Goal: Communication & Community: Answer question/provide support

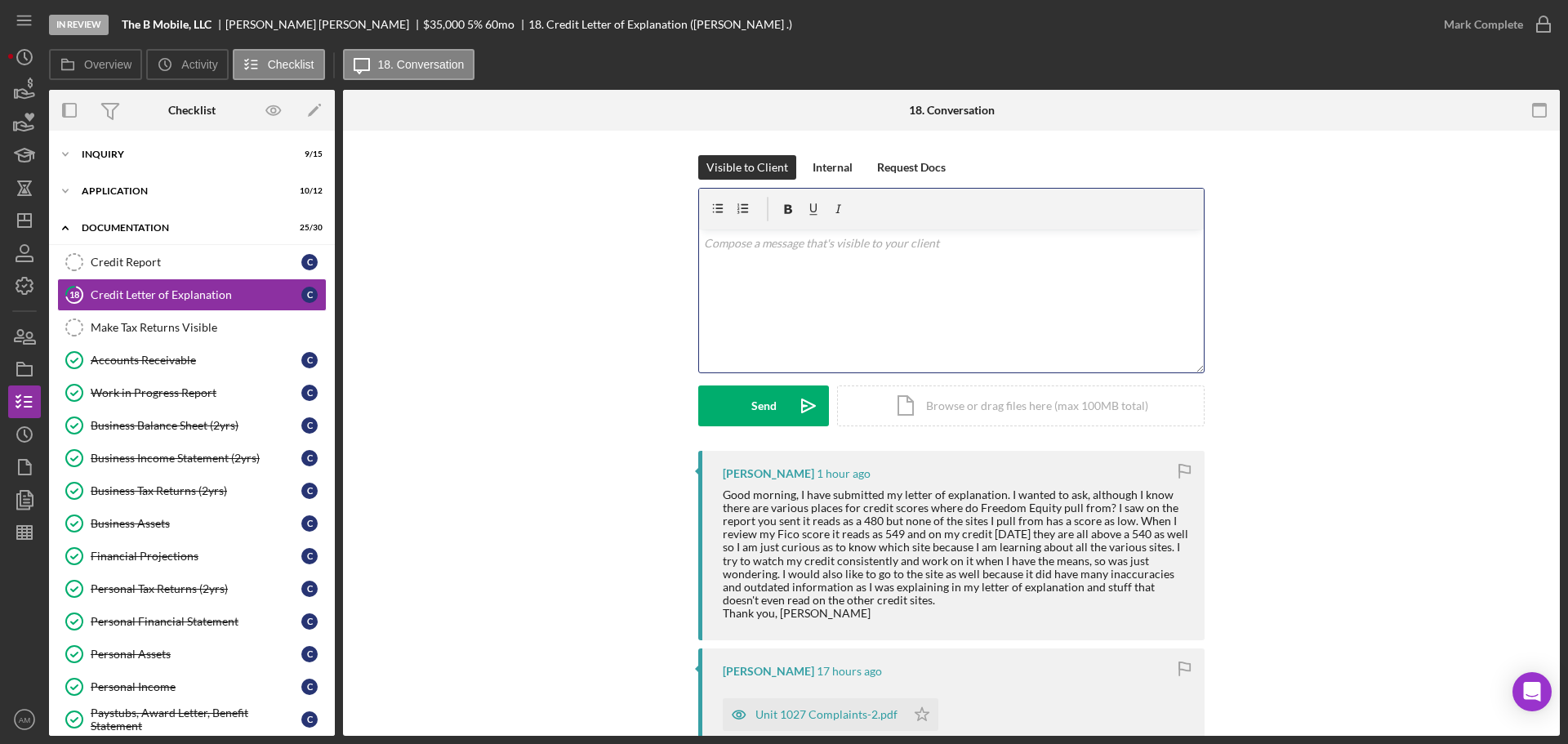
click at [766, 274] on div "v Color teal Color pink Remove color Add row above Add row below Add column bef…" at bounding box center [951, 301] width 505 height 143
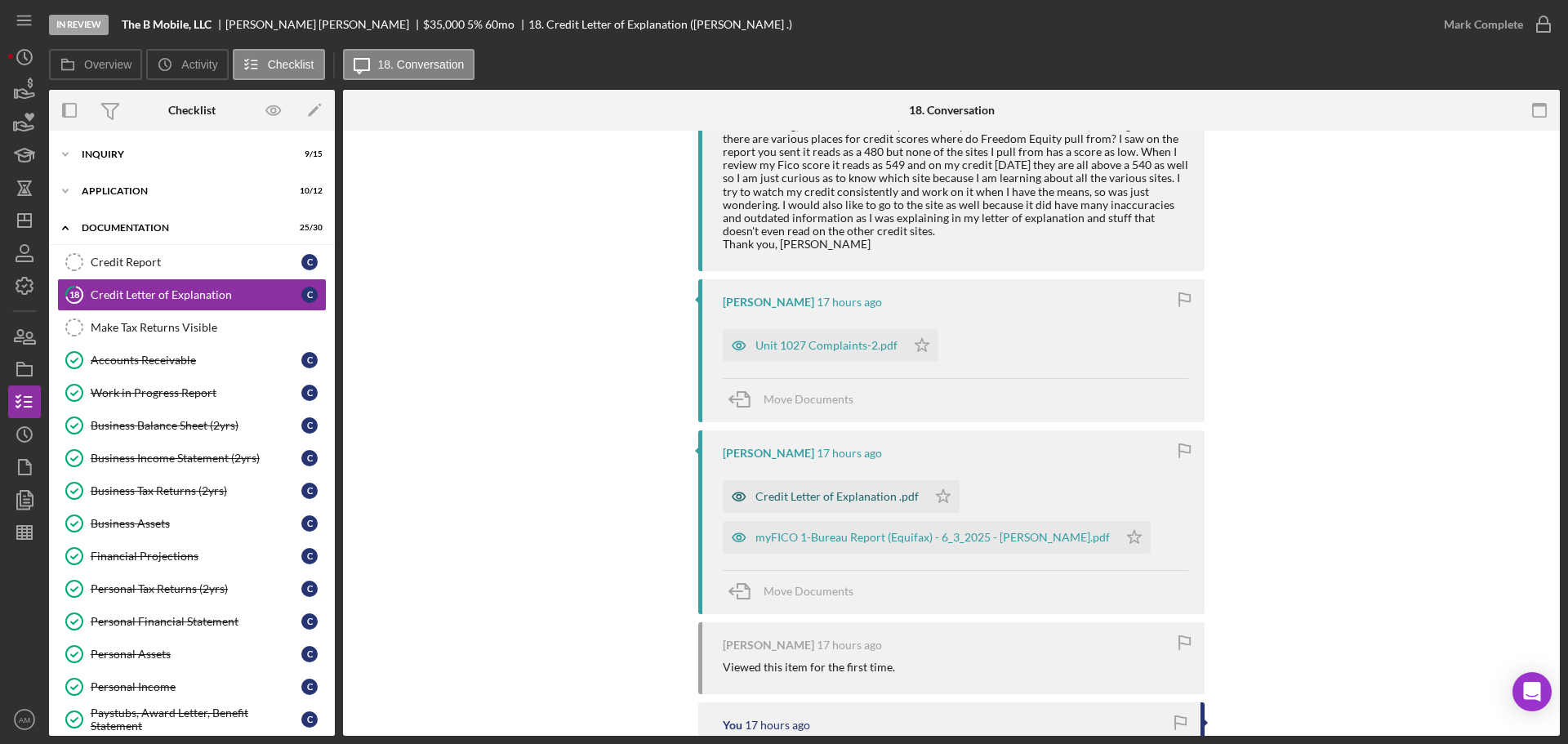
scroll to position [409, 0]
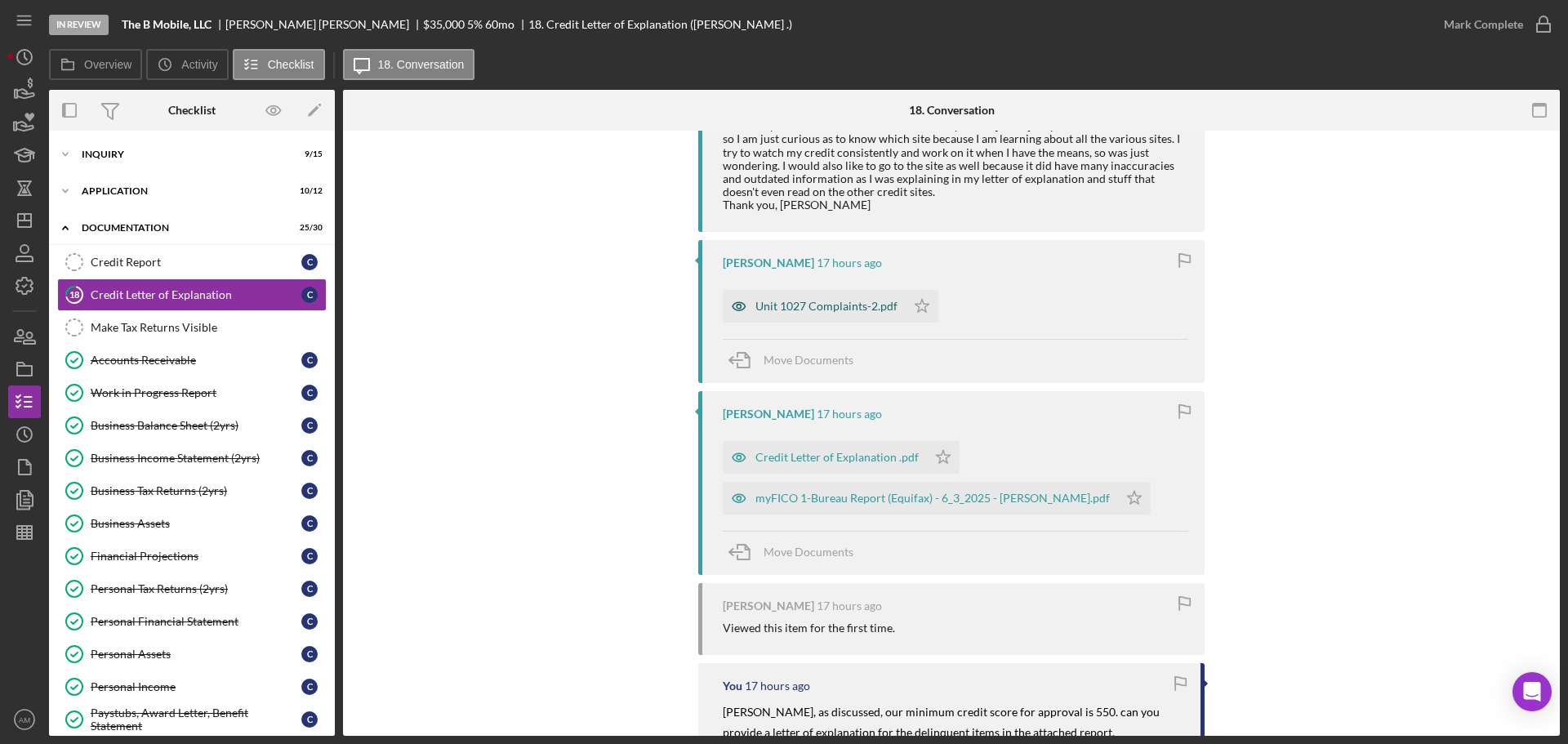
click at [795, 304] on div "Unit 1027 Complaints-2.pdf" at bounding box center [826, 307] width 142 height 13
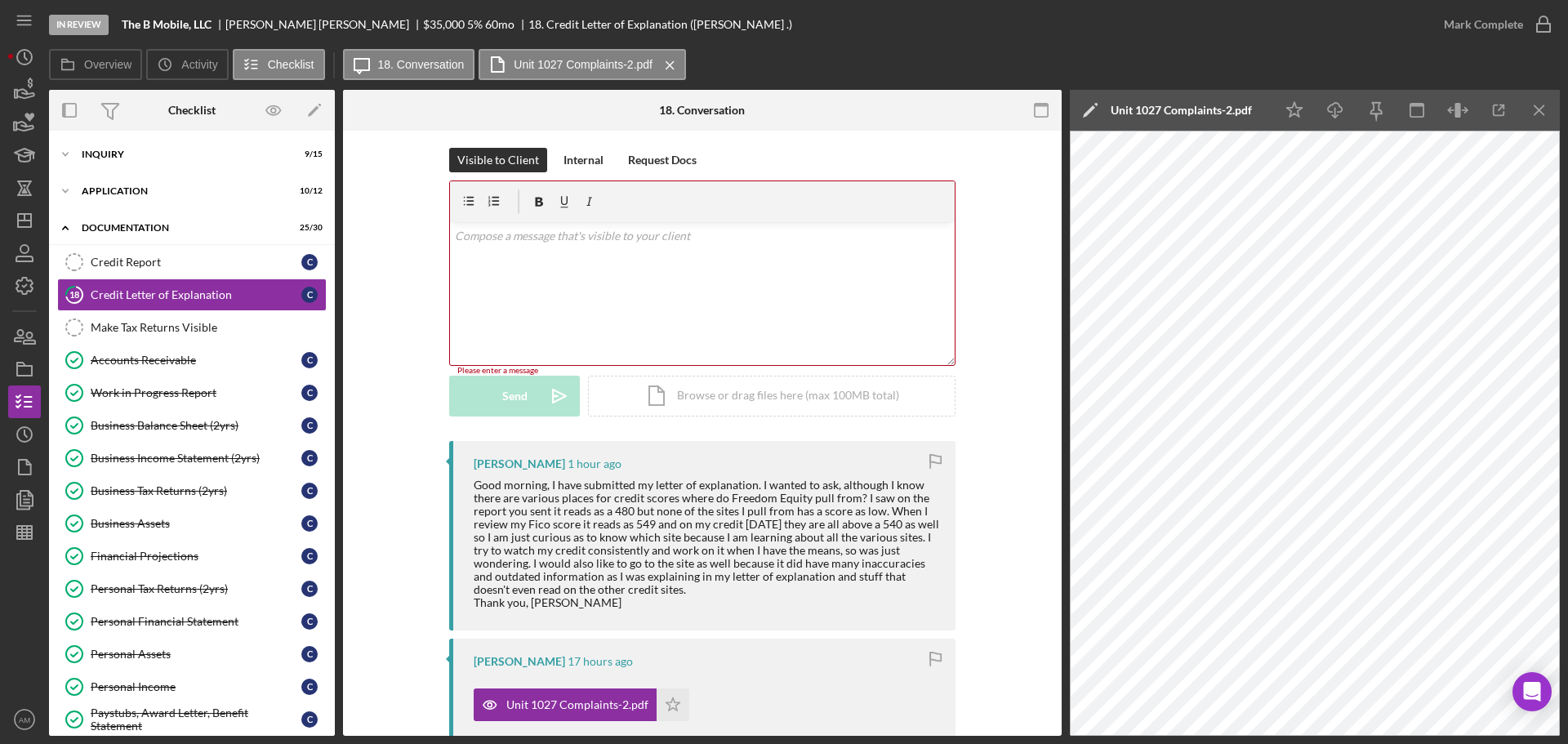
scroll to position [0, 0]
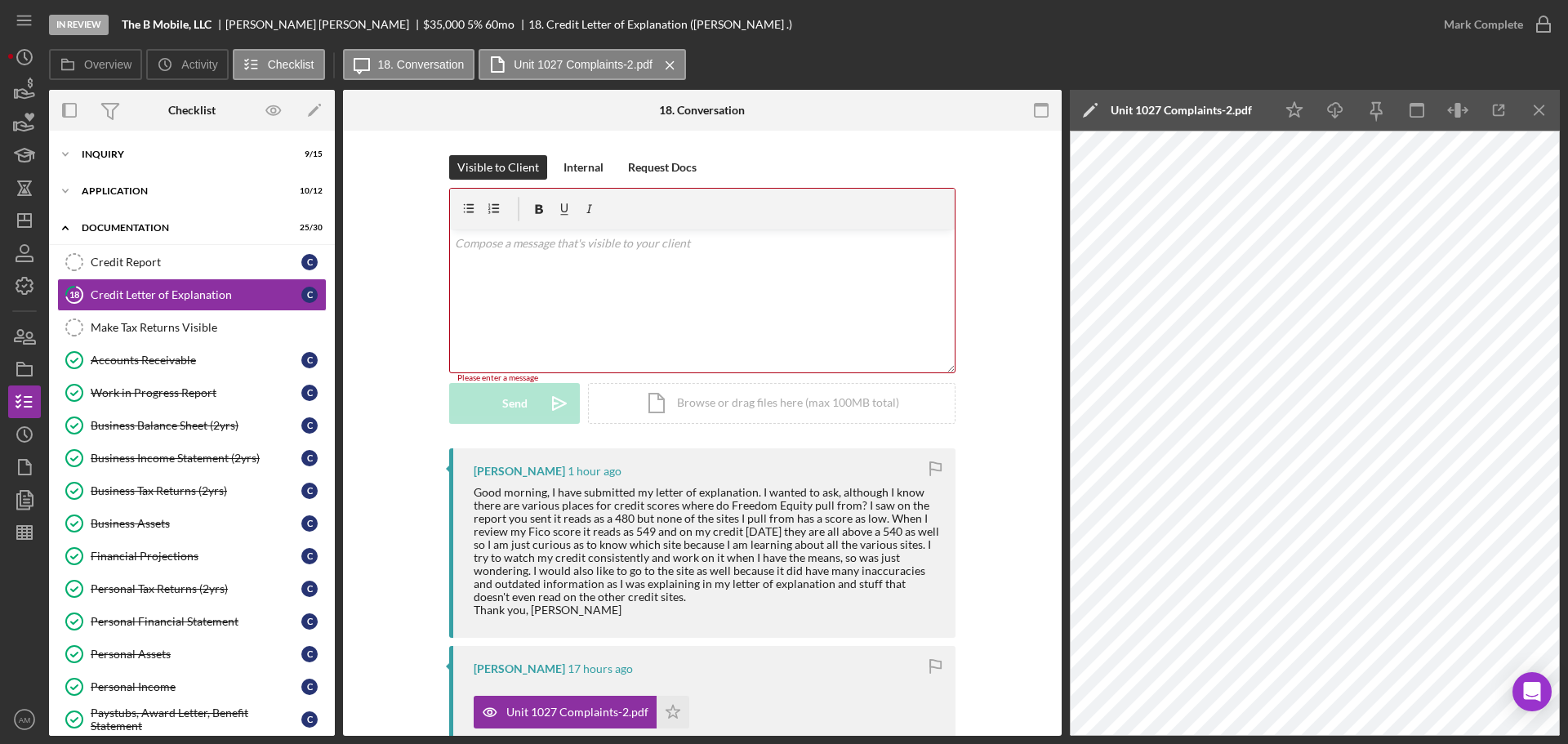
click at [522, 268] on div "v Color teal Color pink Remove color Add row above Add row below Add column bef…" at bounding box center [702, 301] width 505 height 143
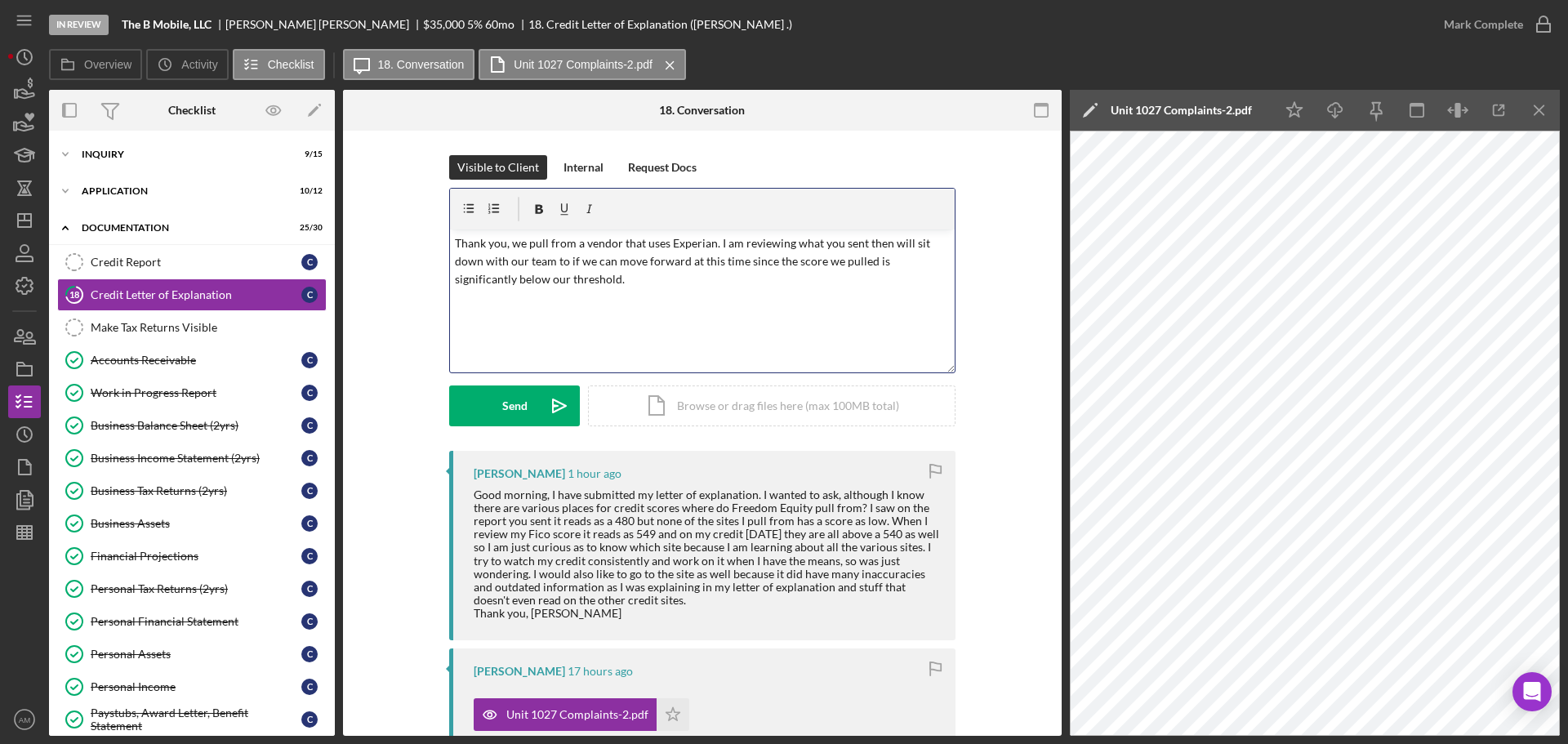
click at [712, 241] on p "Thank you, we pull from a vendor that uses Experian. I am reviewing what you se…" at bounding box center [702, 262] width 496 height 54
click at [743, 281] on p "Thank you, we pull from a vendor that uses Experian and understand your concern…" at bounding box center [702, 262] width 496 height 54
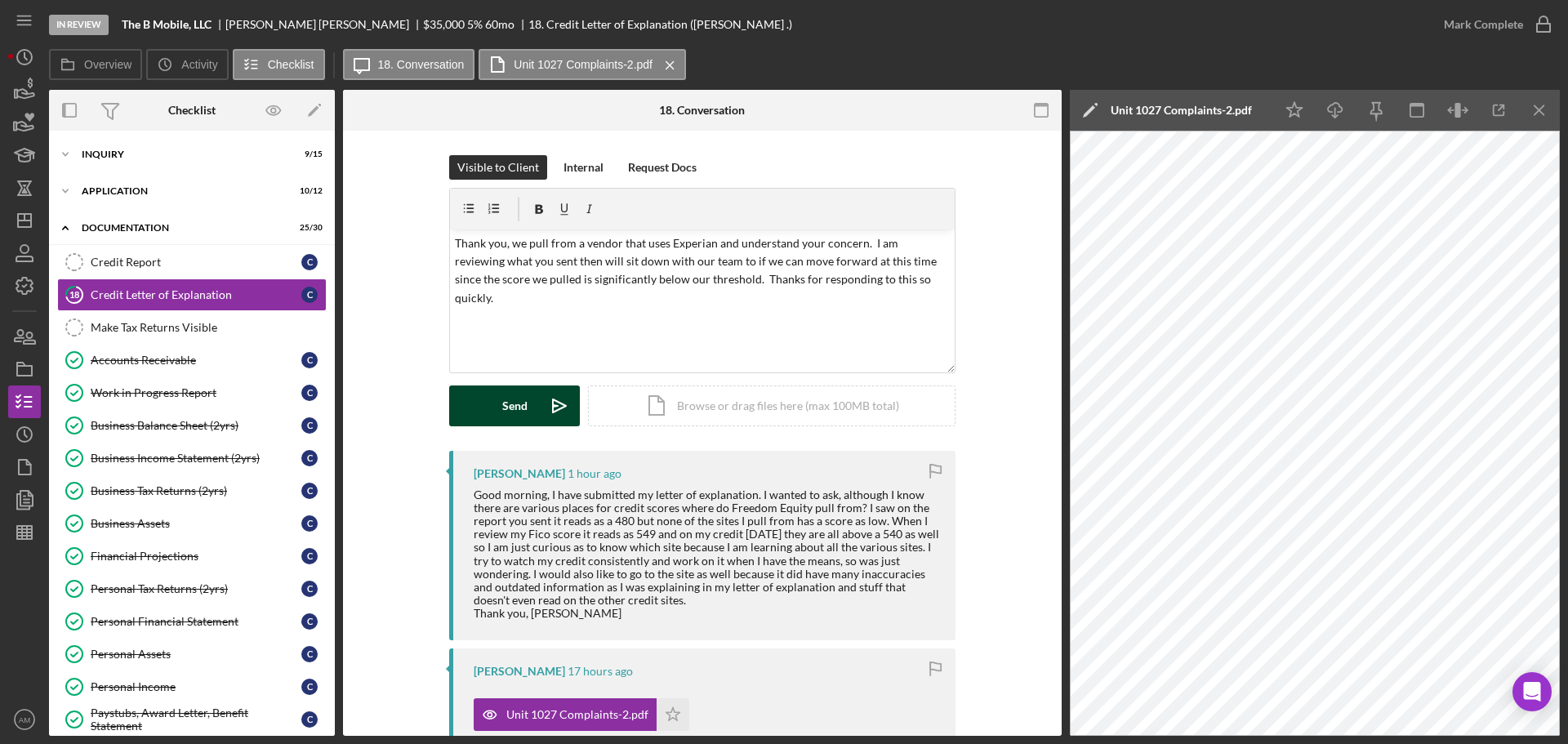
click at [494, 409] on button "Send Icon/icon-invite-send" at bounding box center [515, 406] width 131 height 41
